Goal: Information Seeking & Learning: Learn about a topic

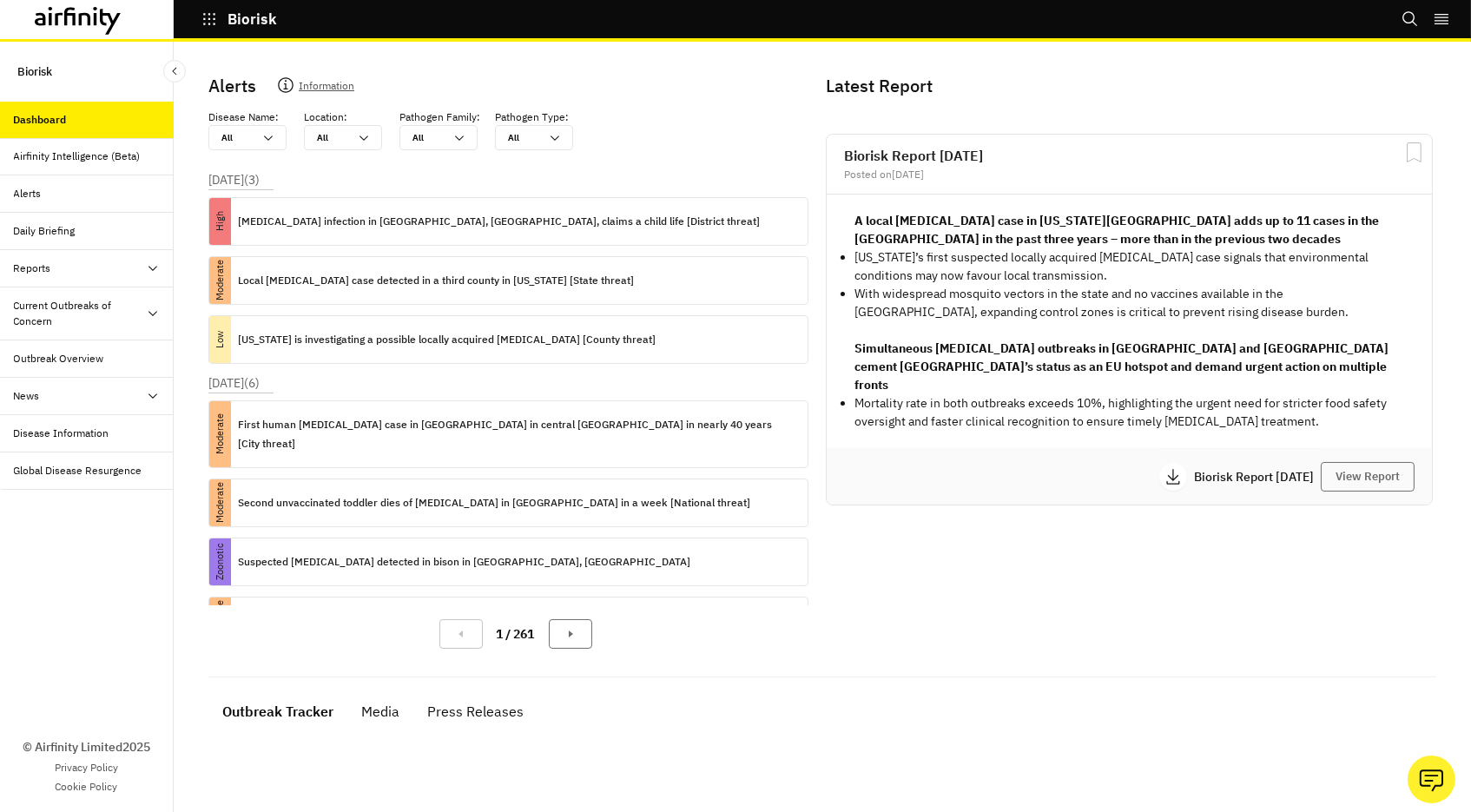
click at [34, 265] on div "Reports" at bounding box center [32, 268] width 38 height 16
click at [44, 293] on div "Reports" at bounding box center [87, 306] width 173 height 38
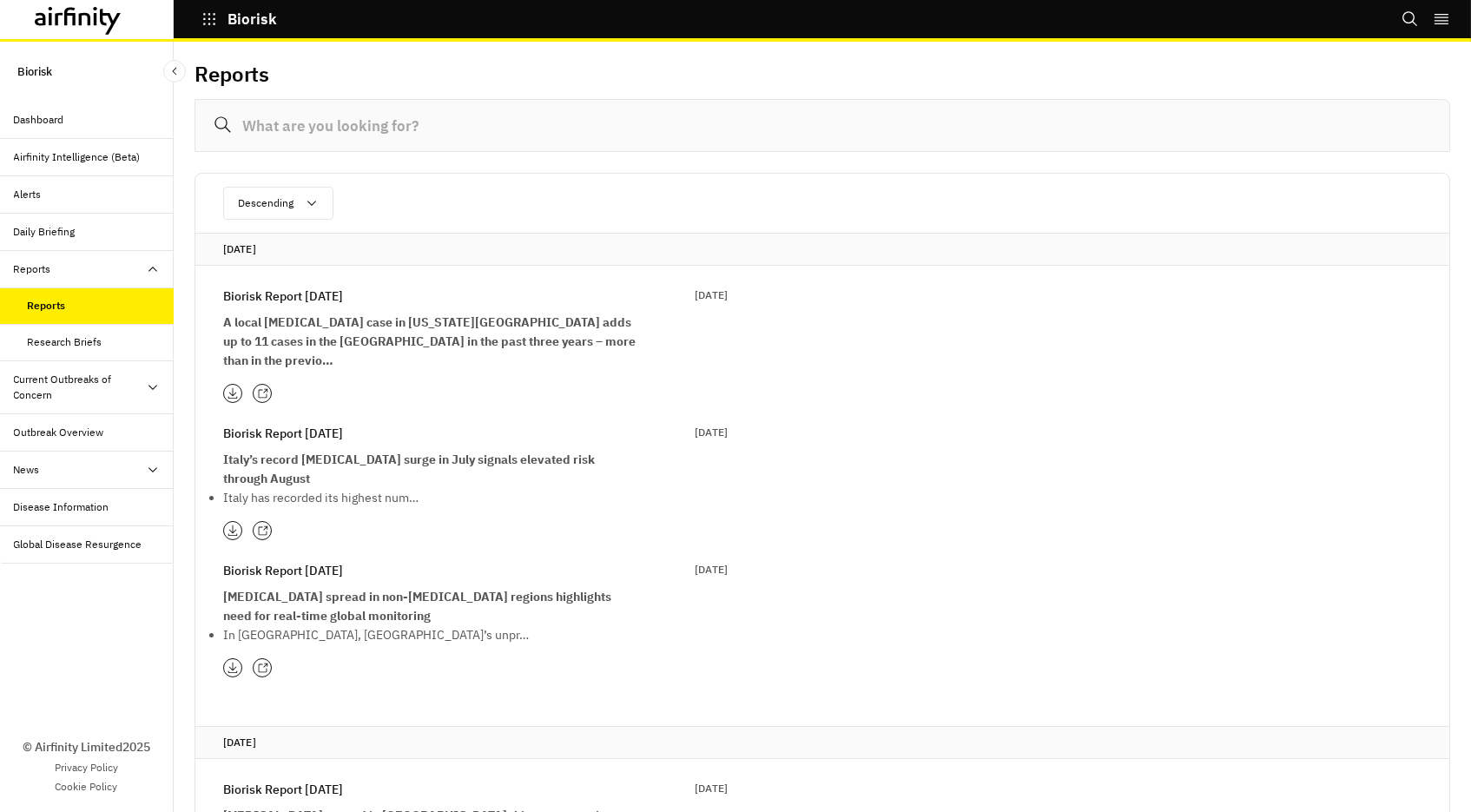
click at [259, 526] on icon at bounding box center [262, 531] width 11 height 11
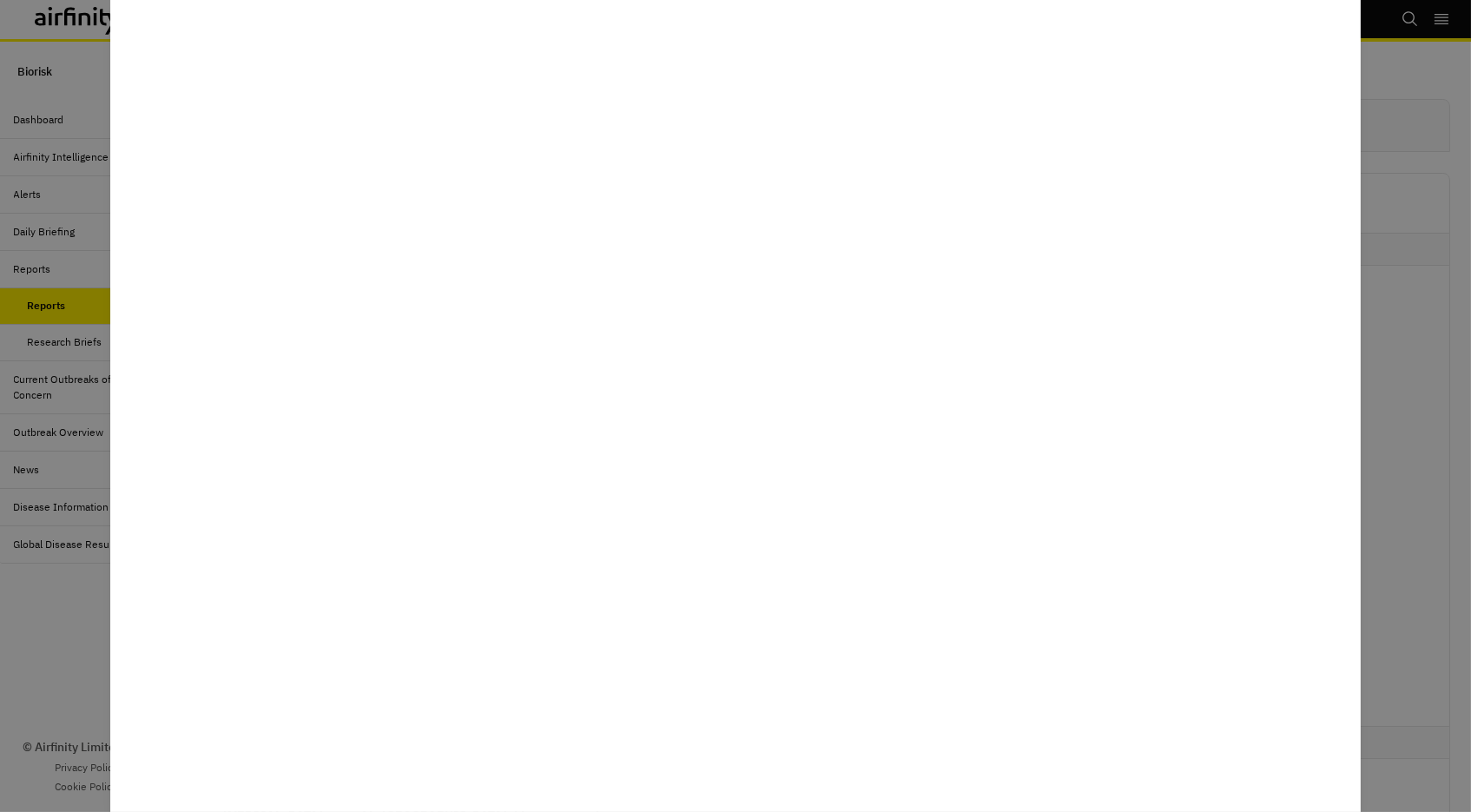
click at [84, 579] on div at bounding box center [735, 406] width 1471 height 812
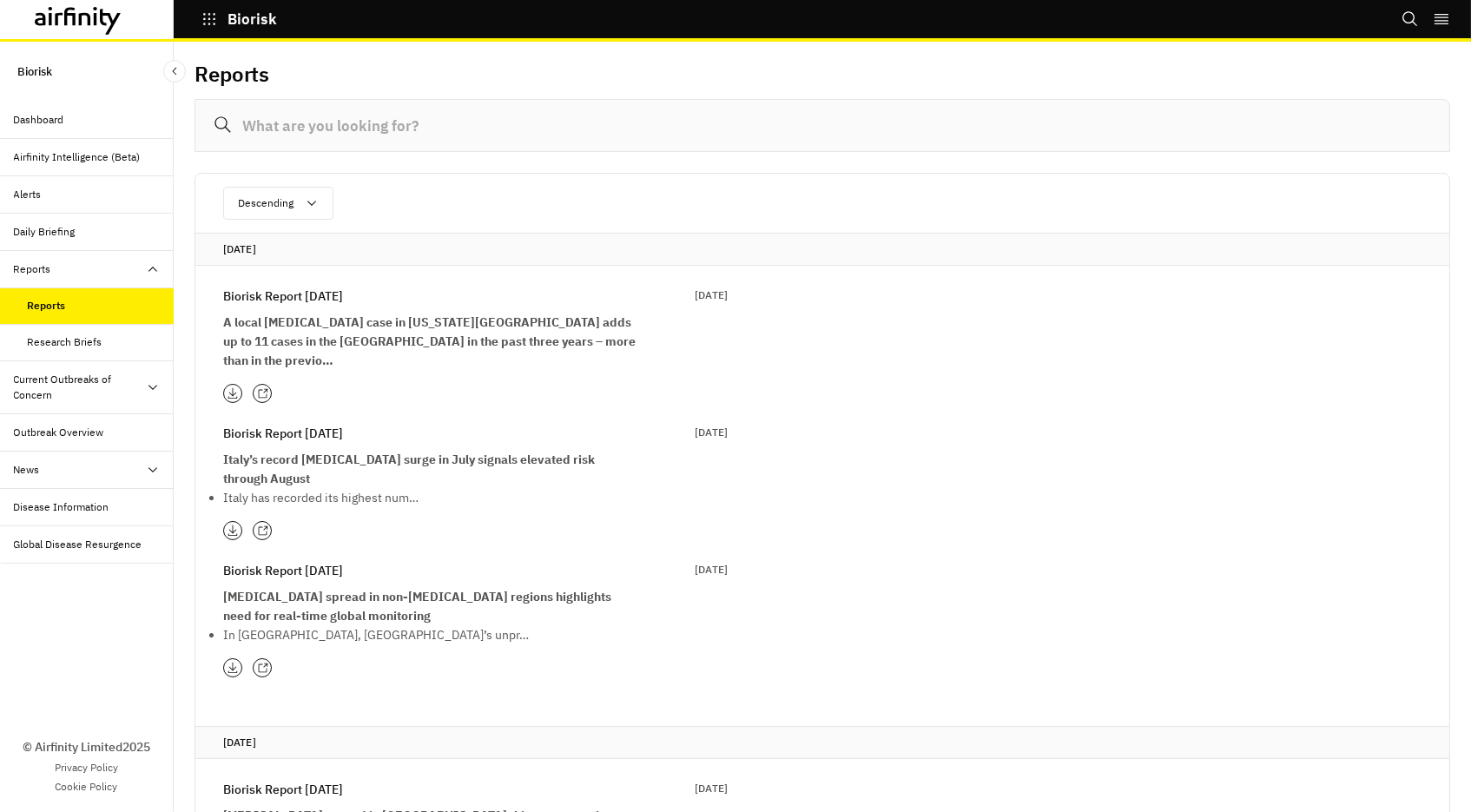
click at [261, 662] on icon at bounding box center [262, 667] width 11 height 11
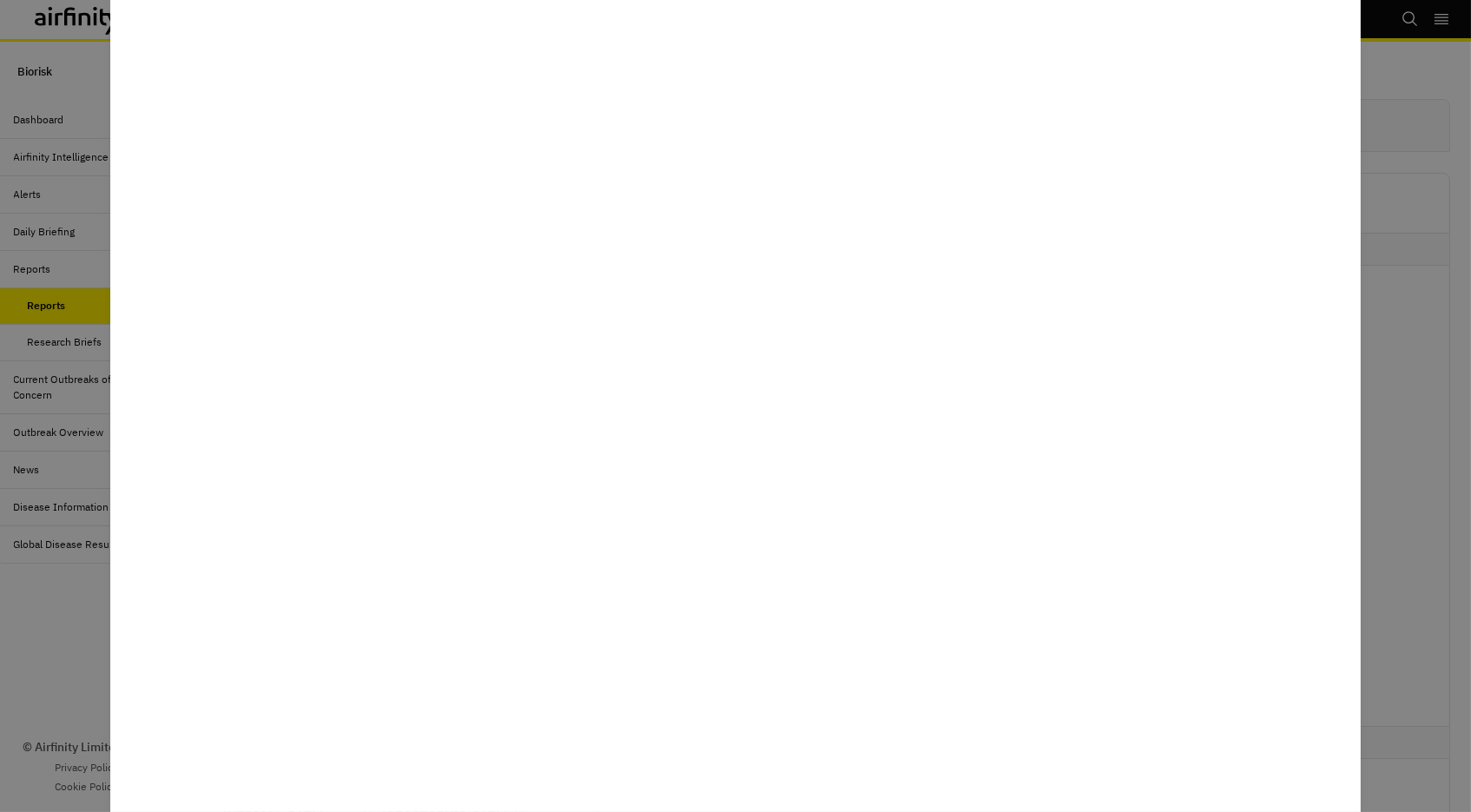
click at [78, 604] on div at bounding box center [735, 406] width 1471 height 812
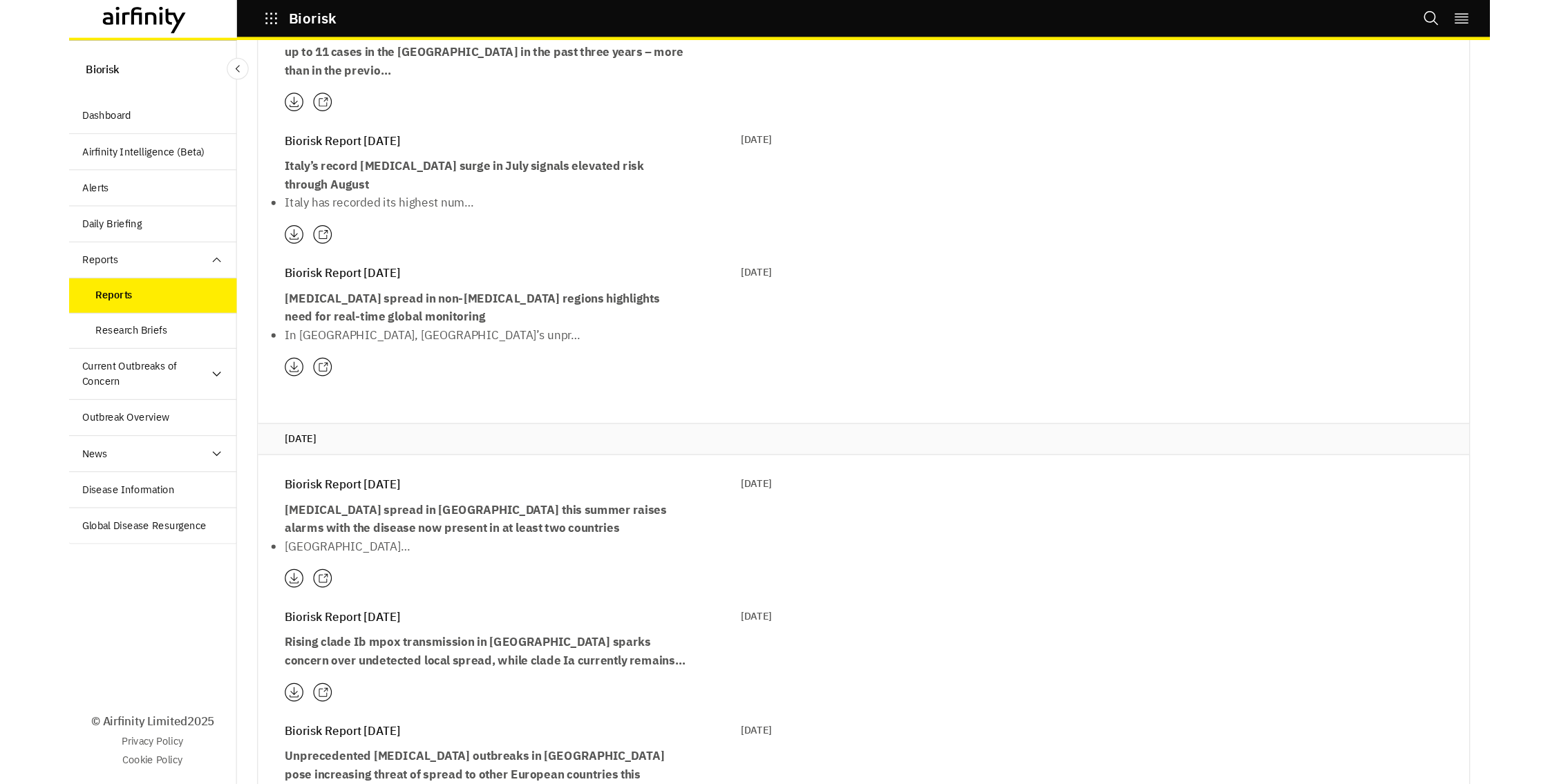
scroll to position [269, 0]
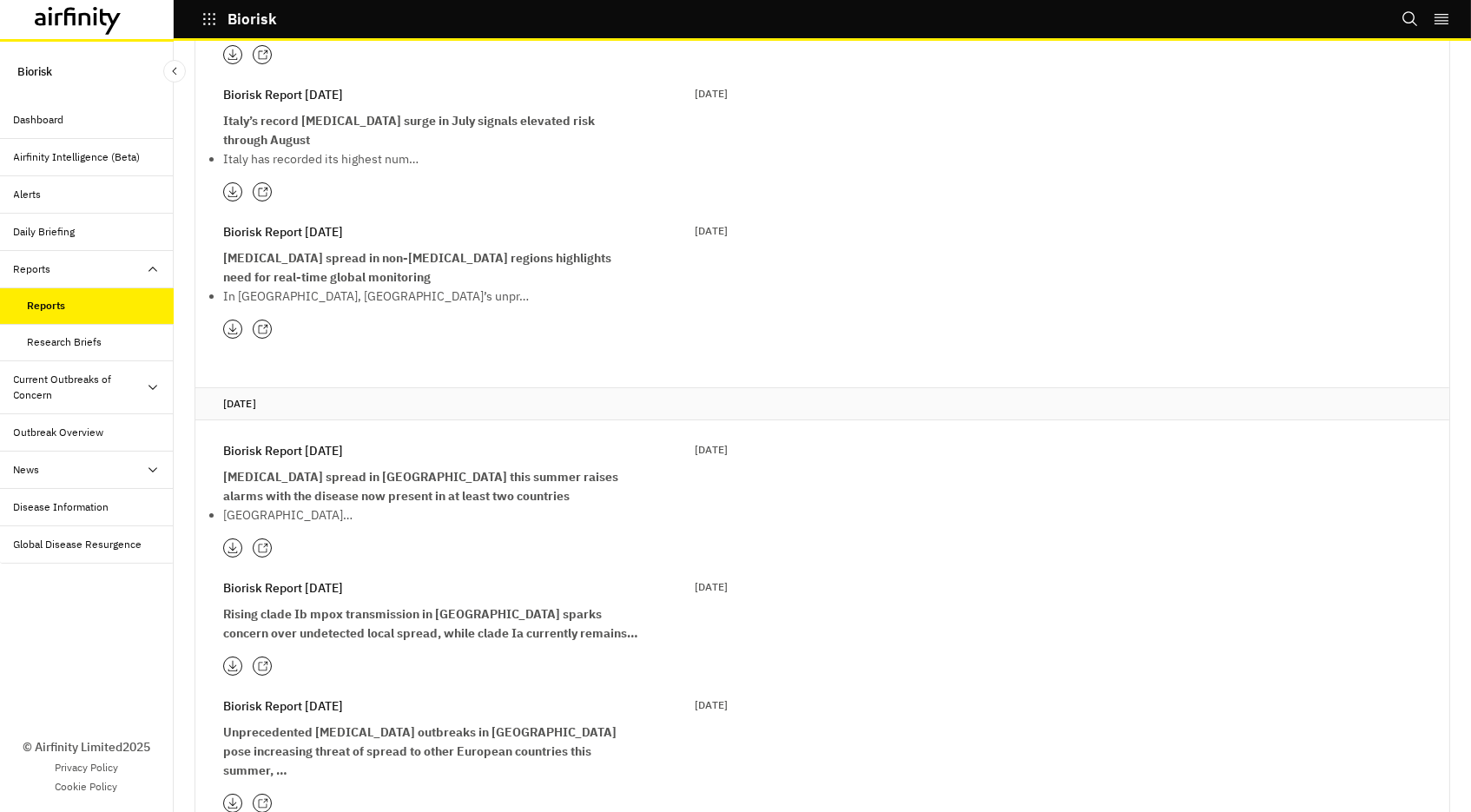
click at [264, 542] on icon at bounding box center [265, 544] width 4 height 4
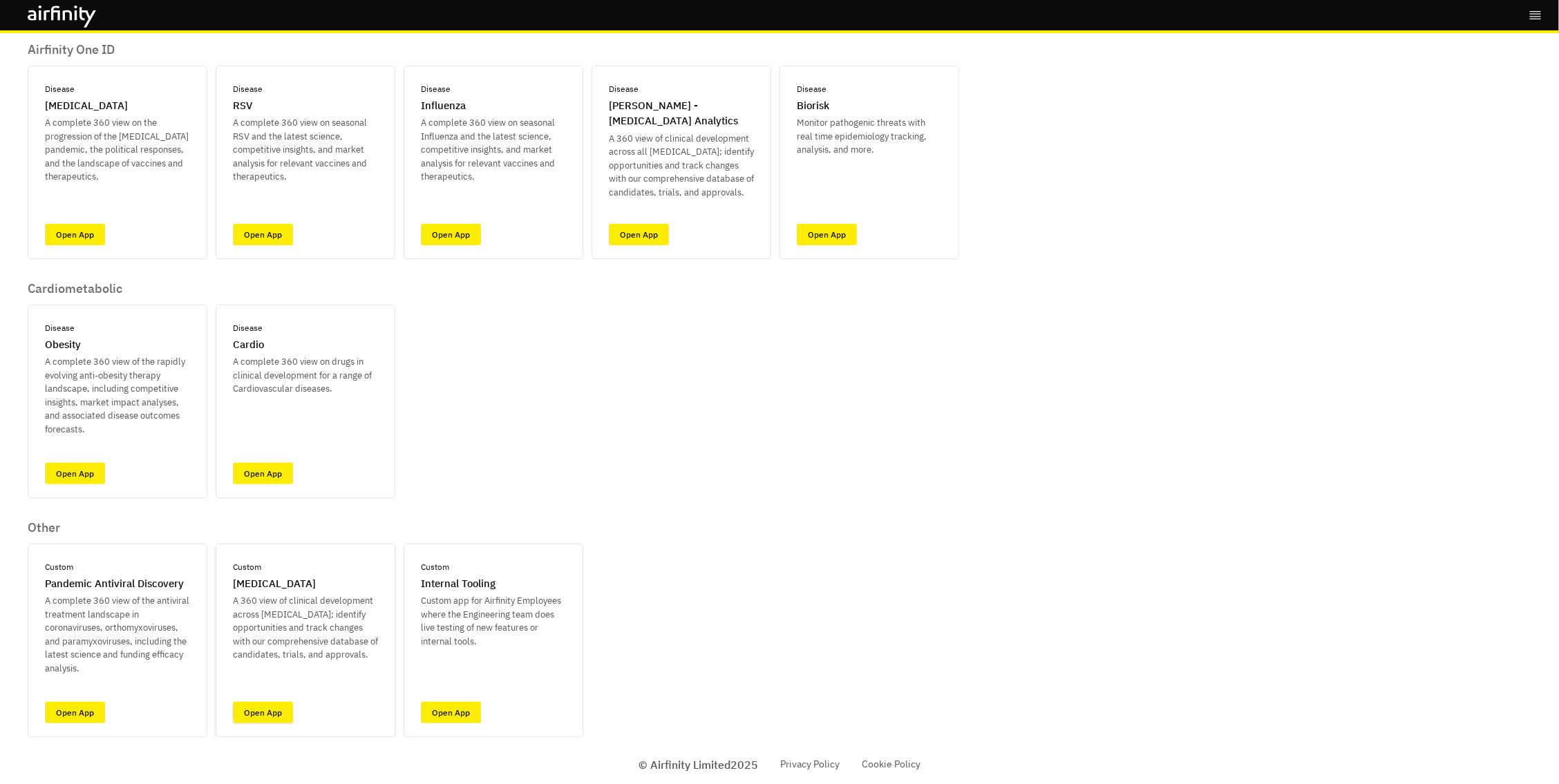
scroll to position [94, 0]
click at [266, 714] on link "Open App" at bounding box center [263, 713] width 60 height 22
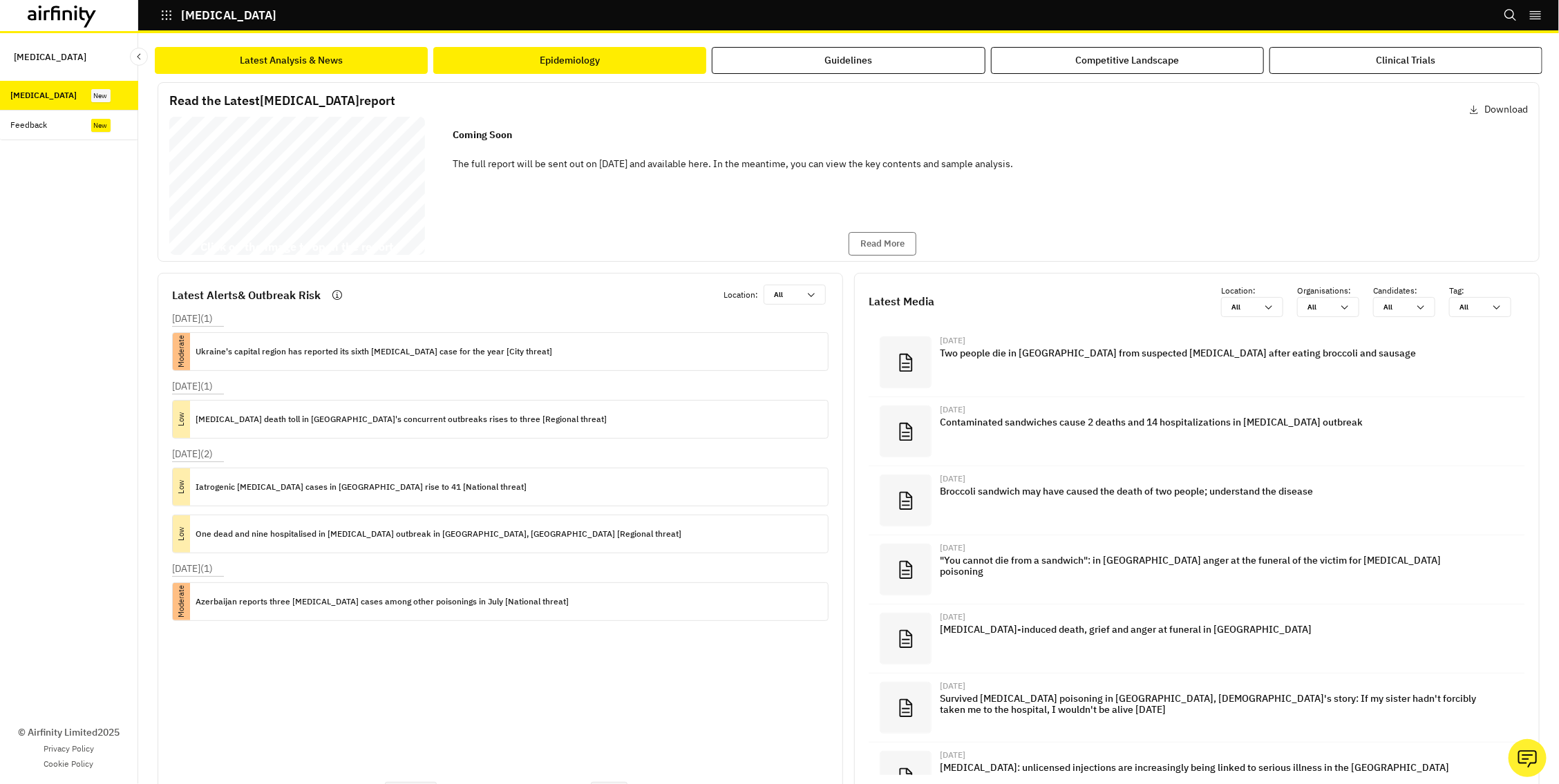
click at [522, 65] on button "Epidemiology" at bounding box center [569, 60] width 273 height 27
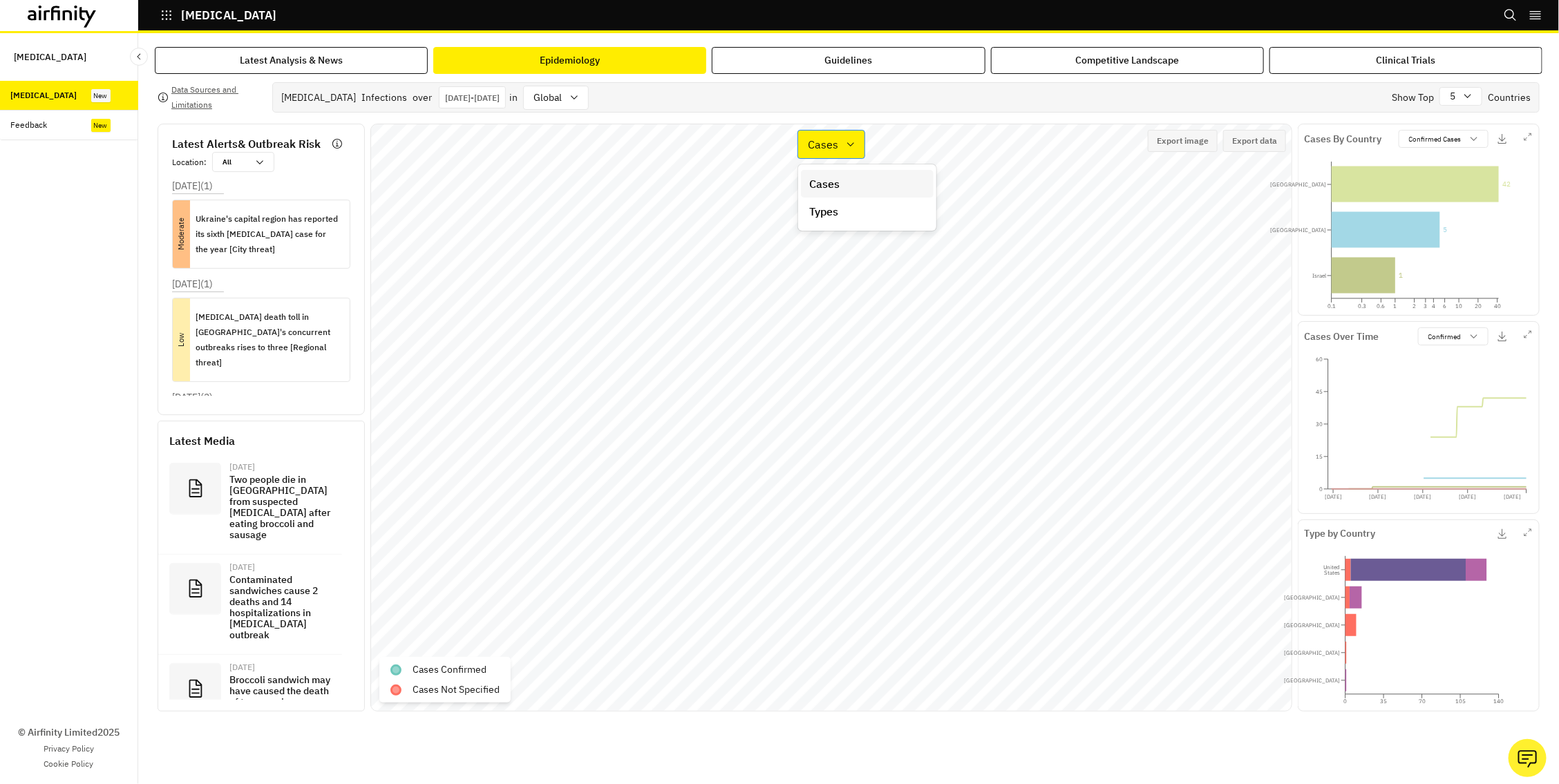
click at [844, 143] on div "Cases" at bounding box center [821, 144] width 47 height 20
click at [835, 212] on p "Types" at bounding box center [823, 211] width 29 height 17
click at [832, 146] on p "Types" at bounding box center [823, 144] width 29 height 17
click at [826, 148] on p "Types" at bounding box center [823, 144] width 29 height 17
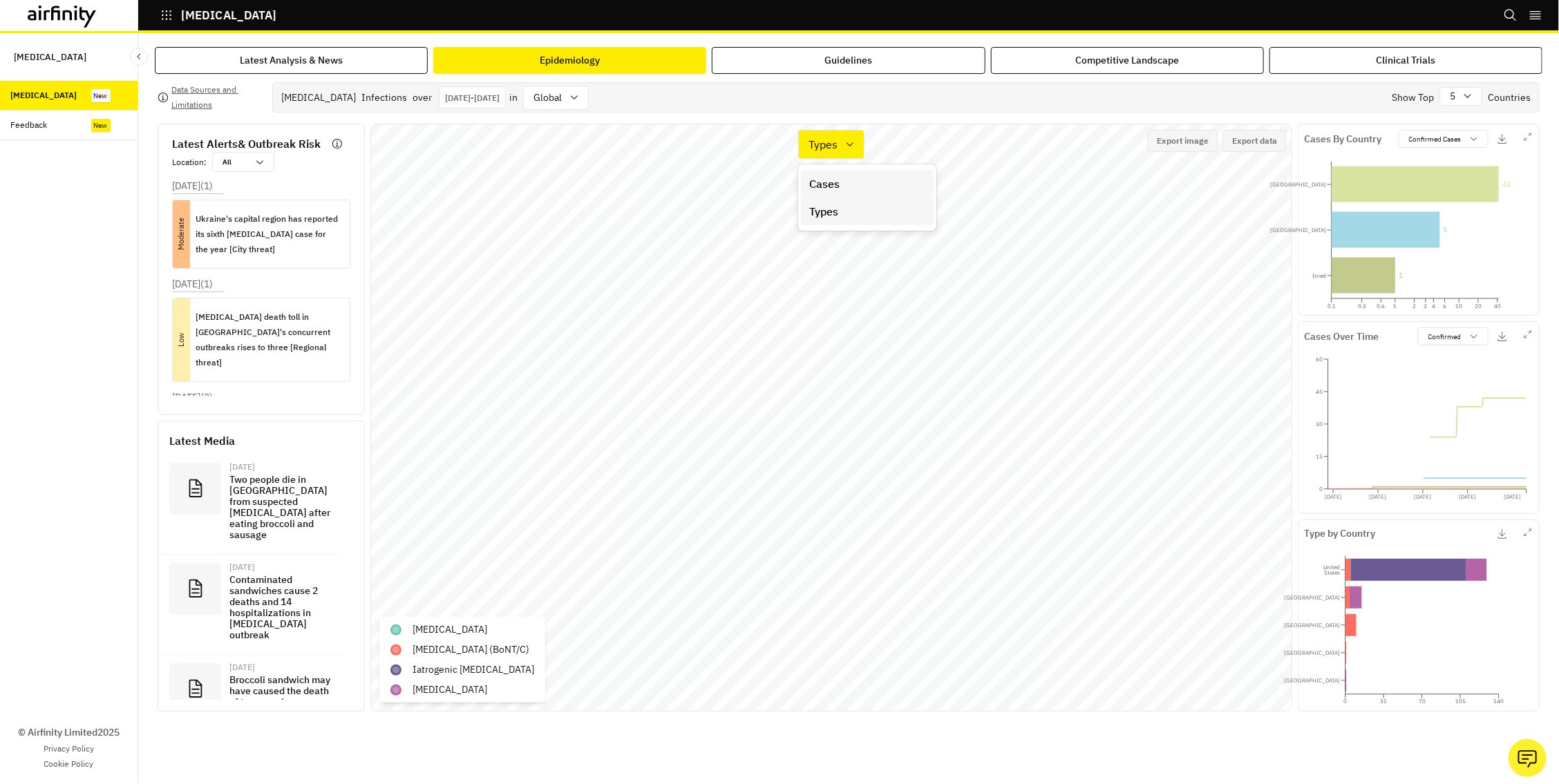
click at [830, 182] on p "Cases" at bounding box center [824, 184] width 31 height 17
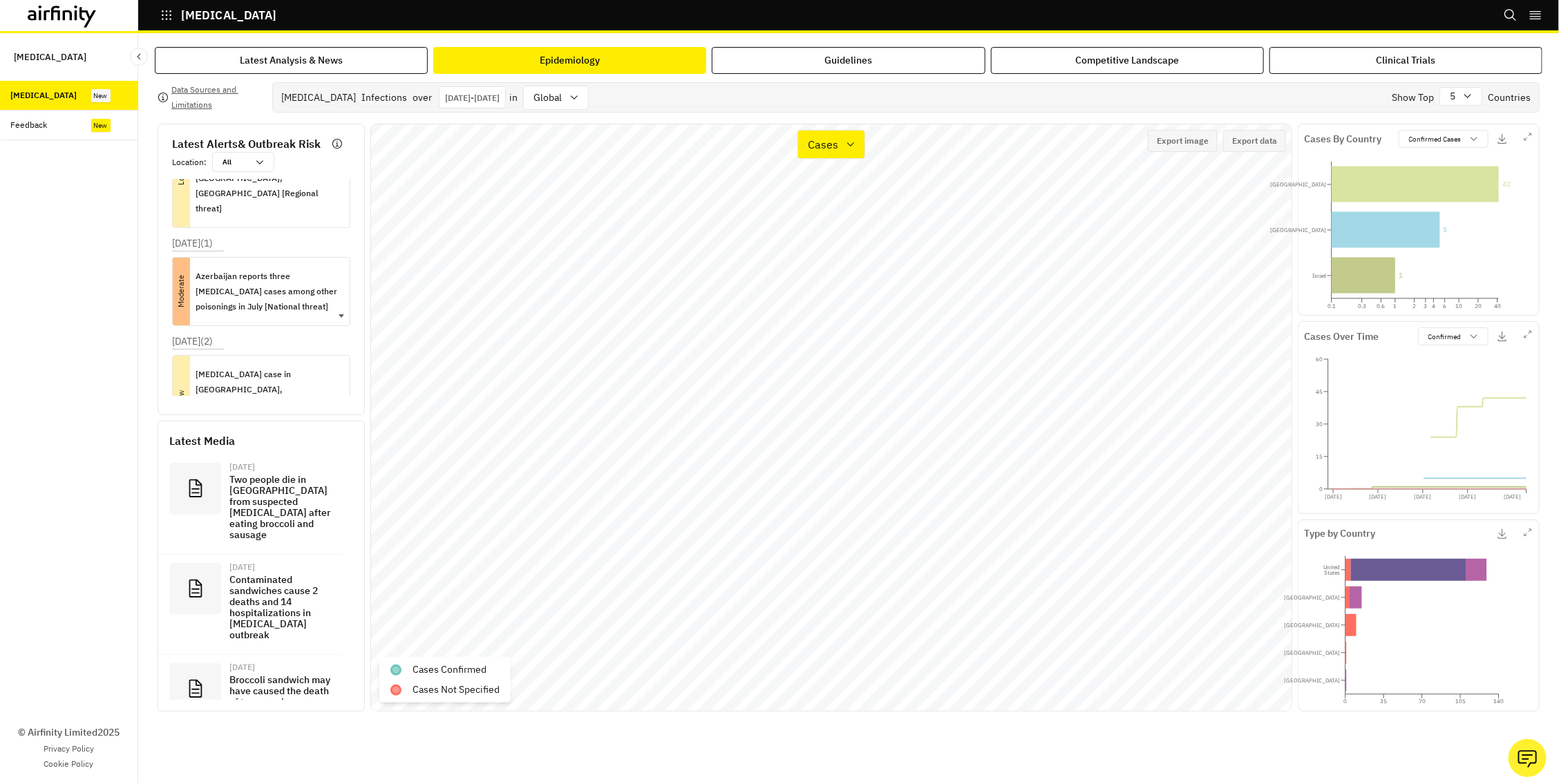
scroll to position [333, 0]
